Goal: Information Seeking & Learning: Learn about a topic

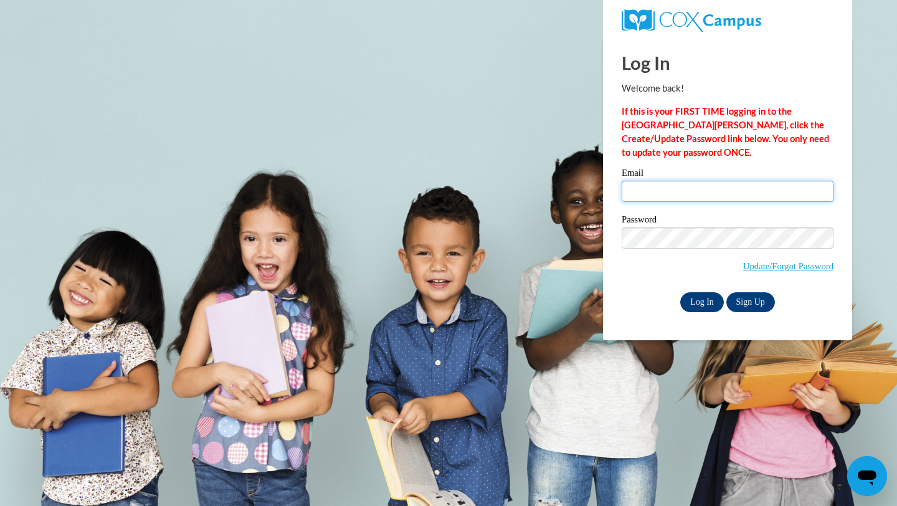
type input "[EMAIL_ADDRESS][DOMAIN_NAME]"
click at [709, 302] on input "Log In" at bounding box center [702, 302] width 44 height 20
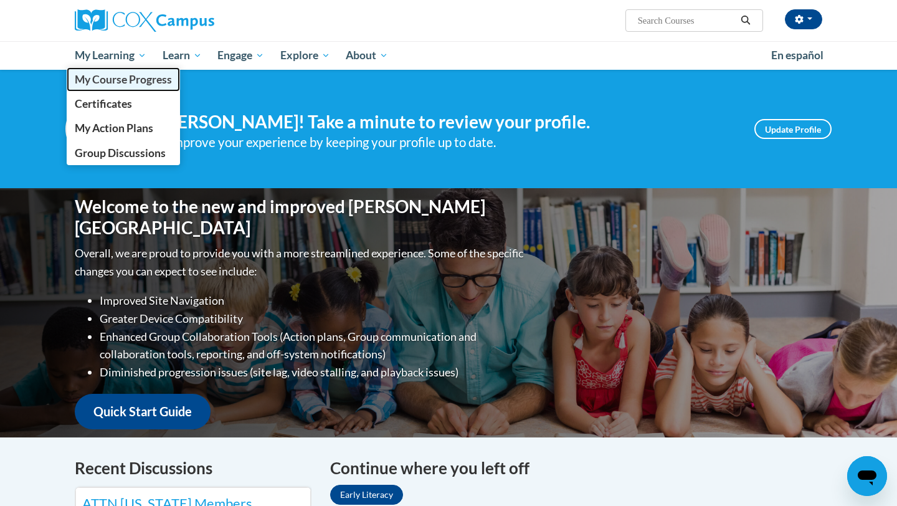
click at [114, 76] on span "My Course Progress" at bounding box center [123, 79] width 97 height 13
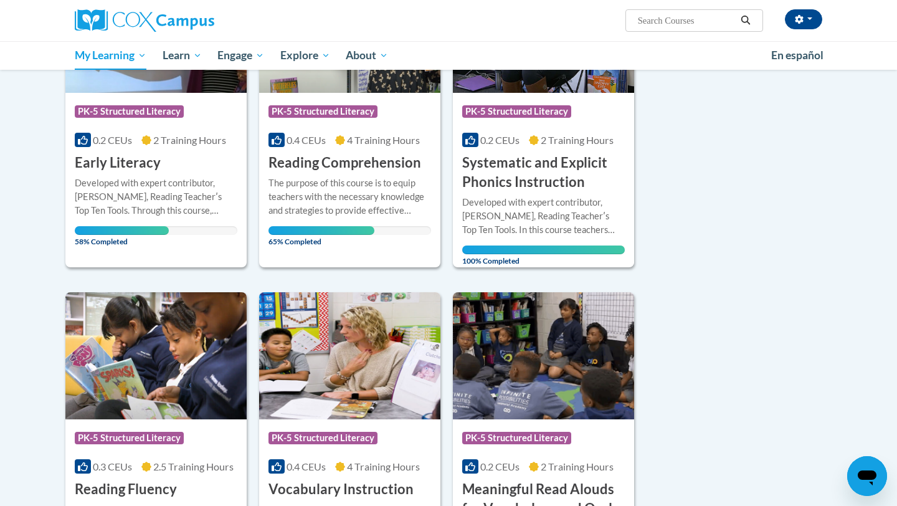
scroll to position [264, 0]
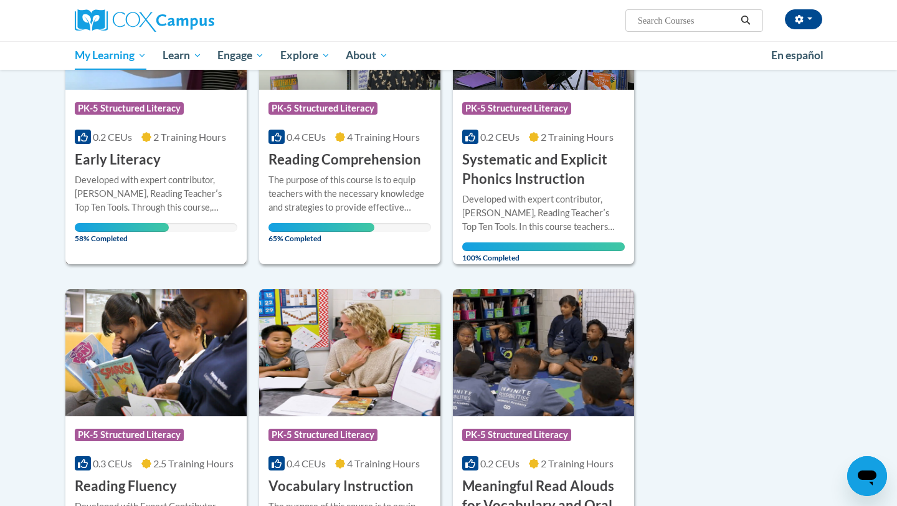
click at [168, 186] on div "Developed with expert contributor, Dr. Deborah Glaser, Reading Teacherʹs Top Te…" at bounding box center [156, 193] width 163 height 41
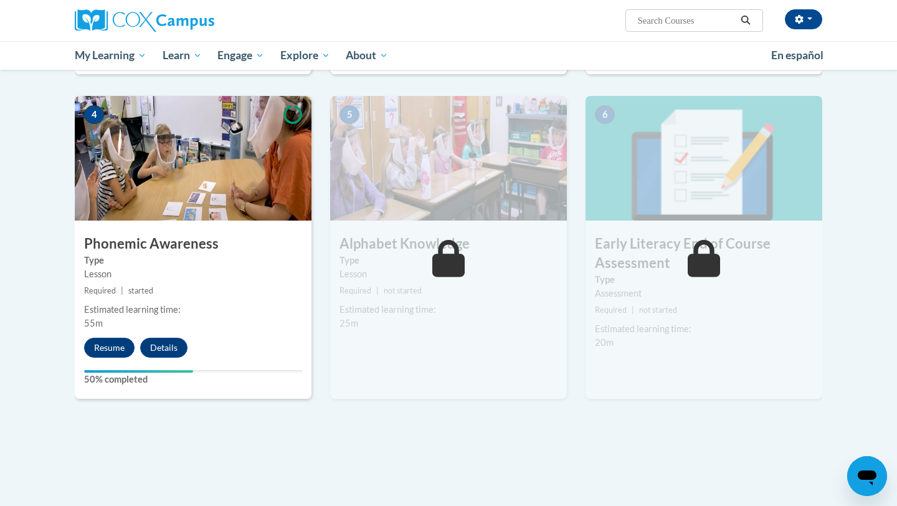
scroll to position [622, 0]
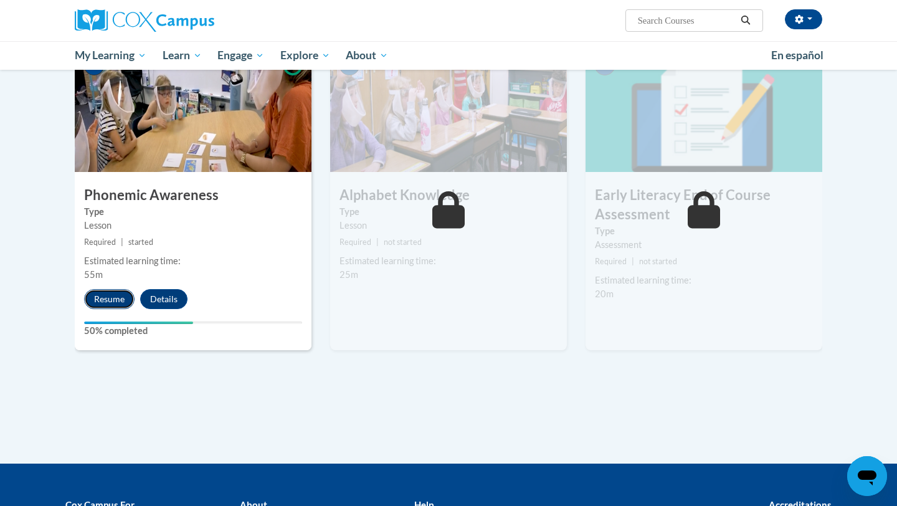
click at [118, 300] on button "Resume" at bounding box center [109, 299] width 50 height 20
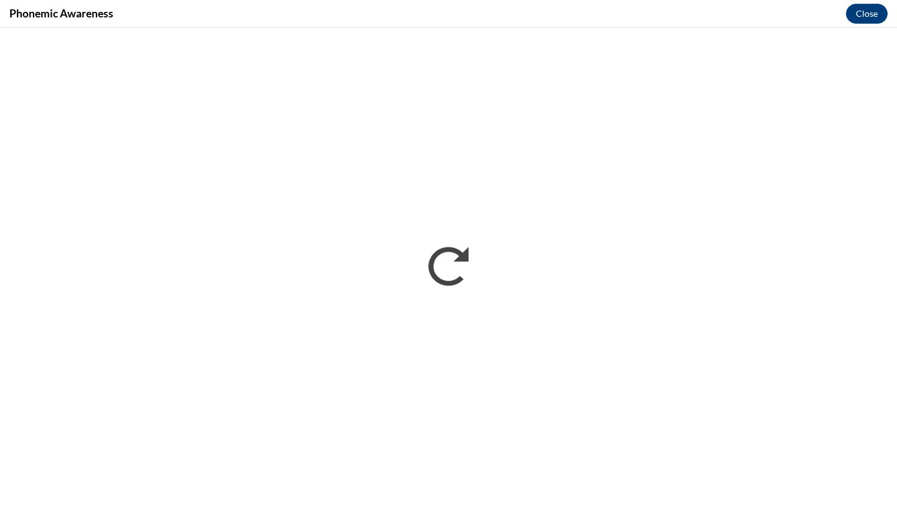
scroll to position [0, 0]
click at [854, 18] on button "Close" at bounding box center [867, 14] width 42 height 20
